Goal: Participate in discussion: Participate in discussion

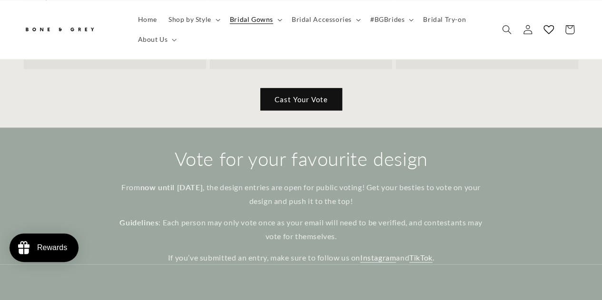
scroll to position [46, 0]
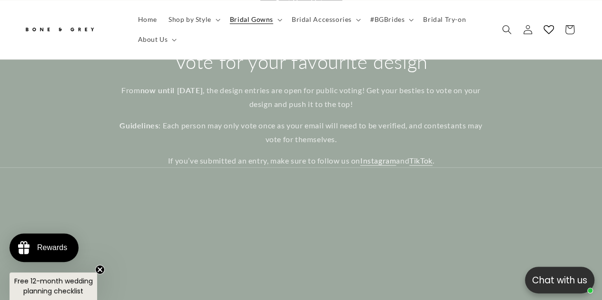
scroll to position [618, 0]
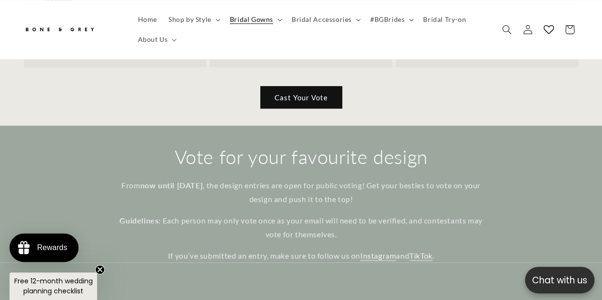
scroll to position [381, 0]
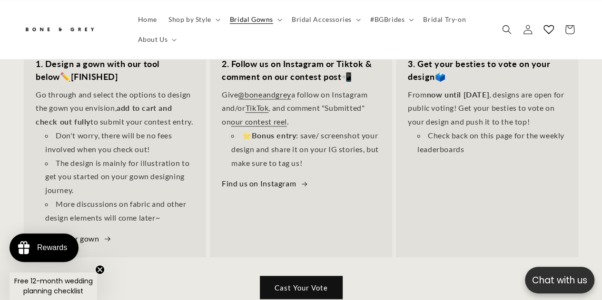
click at [301, 288] on link "Cast Your Vote" at bounding box center [301, 287] width 82 height 22
